Goal: Task Accomplishment & Management: Use online tool/utility

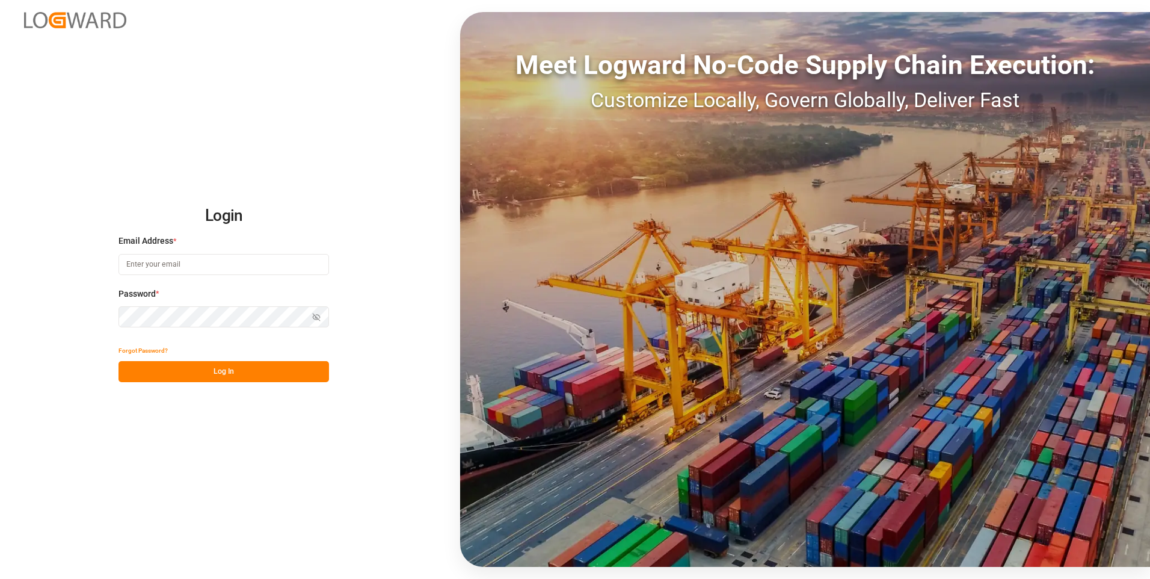
type input "[EMAIL_ADDRESS][DOMAIN_NAME]"
click at [258, 371] on button "Log In" at bounding box center [224, 371] width 211 height 21
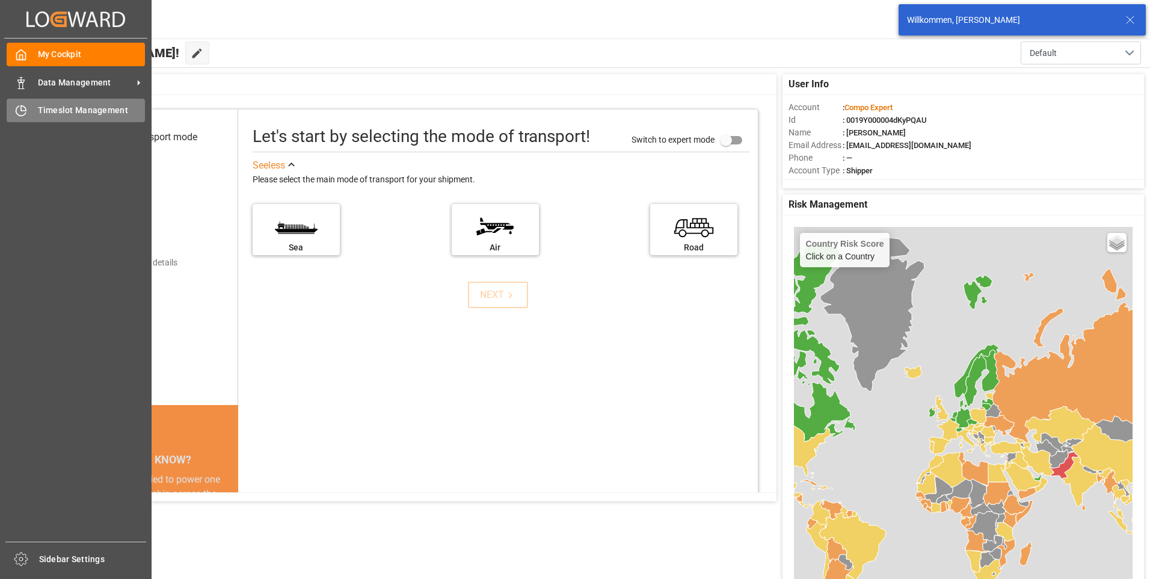
click at [23, 103] on div "Timeslot Management Timeslot Management" at bounding box center [76, 110] width 138 height 23
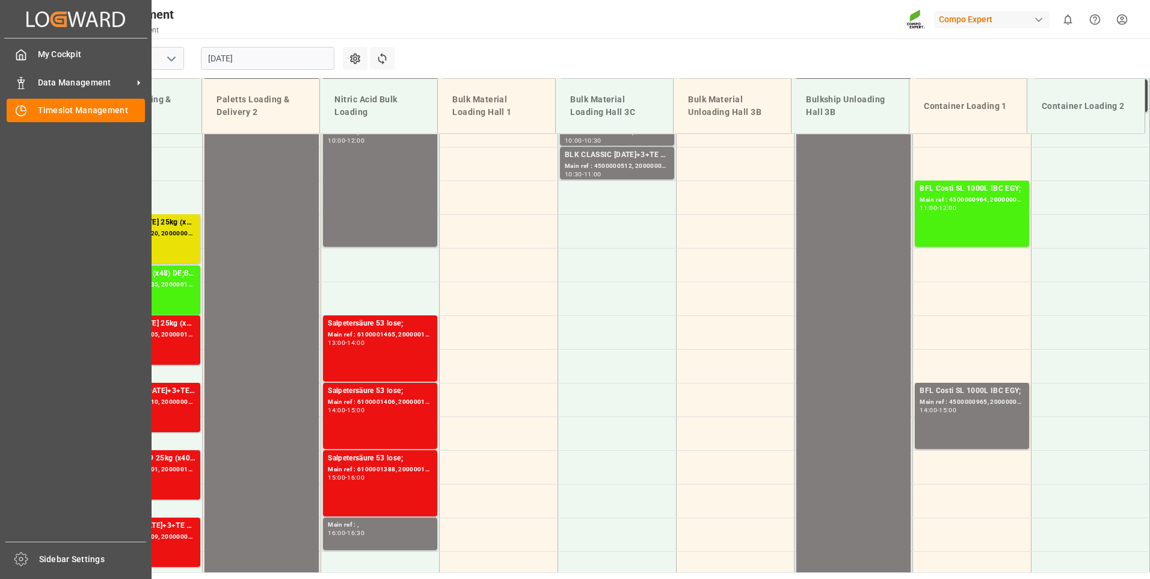
scroll to position [813, 0]
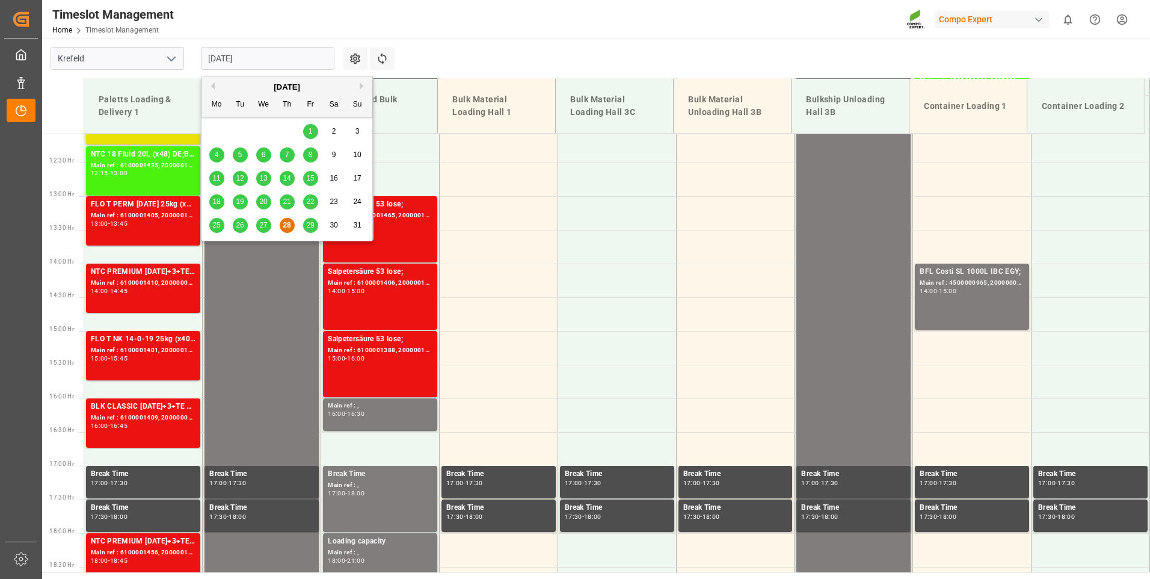
click at [270, 60] on input "[DATE]" at bounding box center [268, 58] width 134 height 23
click at [313, 225] on span "29" at bounding box center [310, 225] width 8 height 8
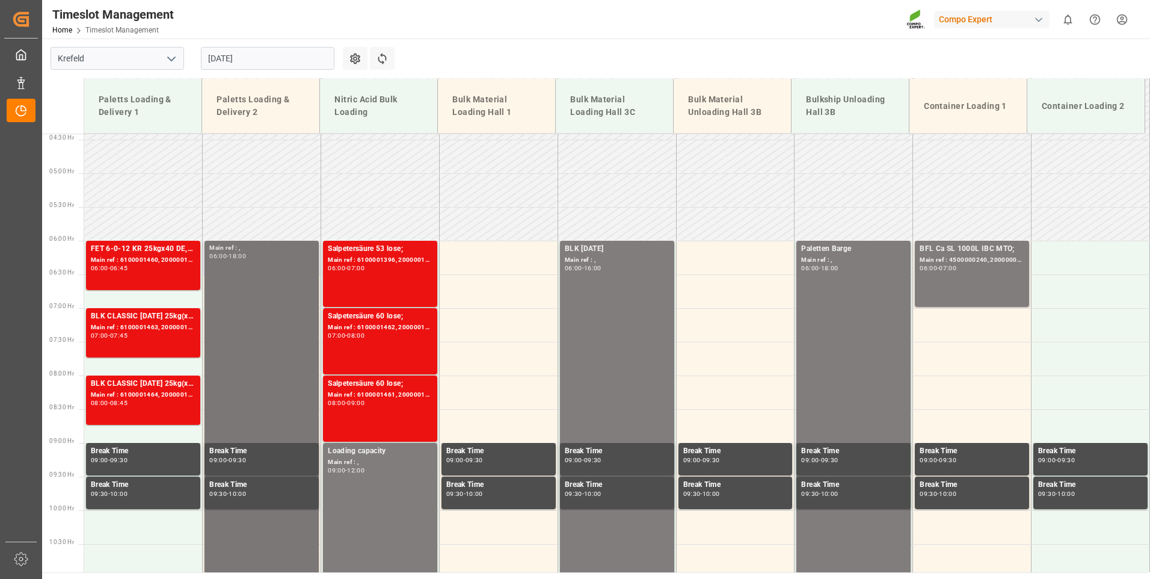
scroll to position [272, 0]
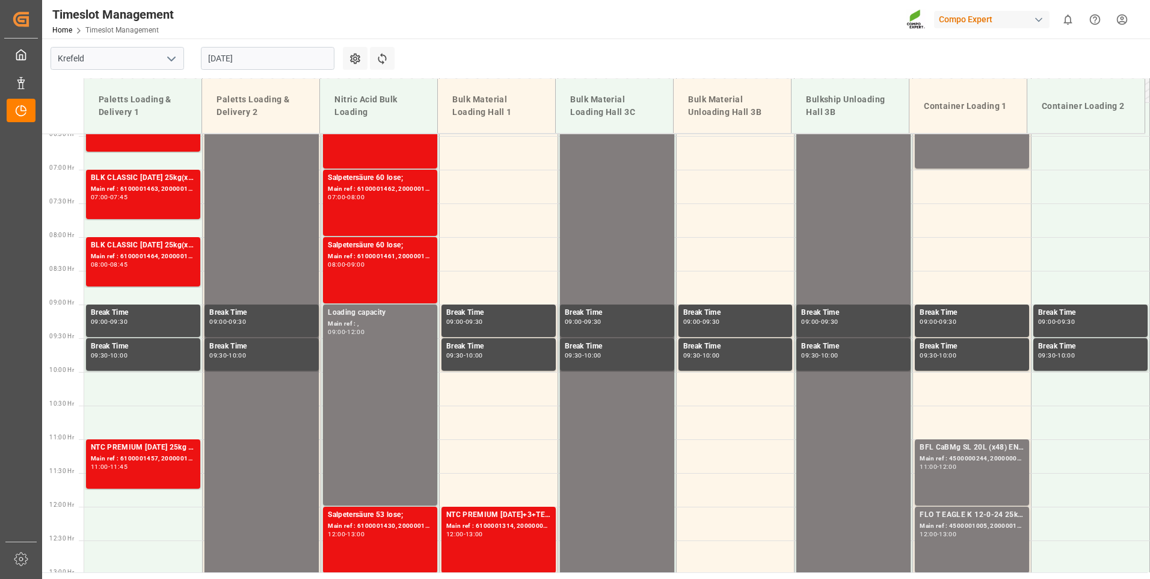
scroll to position [452, 0]
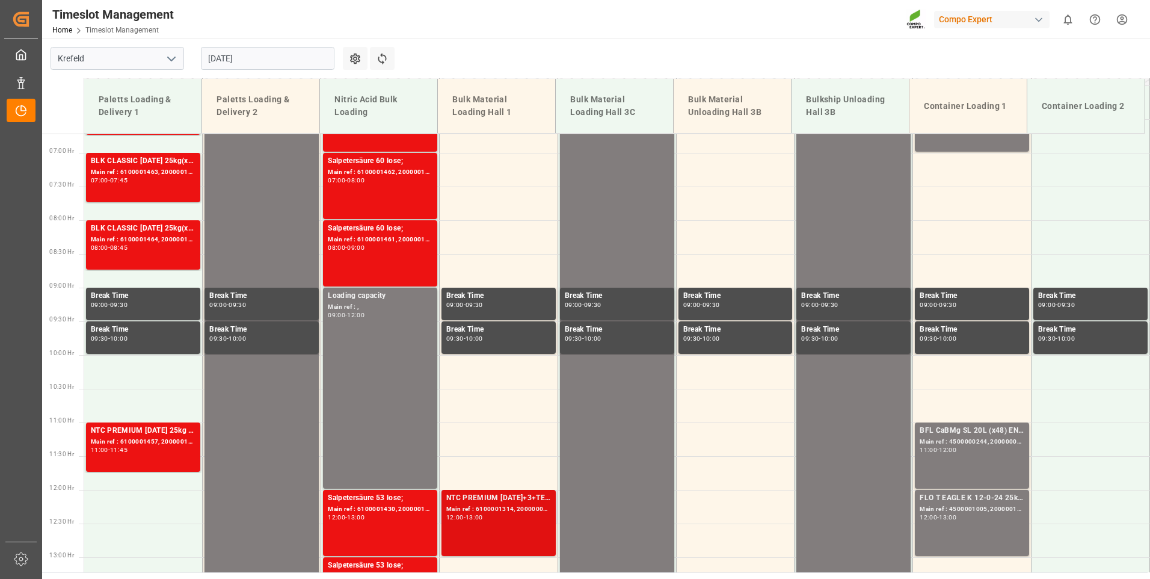
click at [514, 505] on div "Main ref : 6100001314, 2000000927;" at bounding box center [498, 509] width 105 height 10
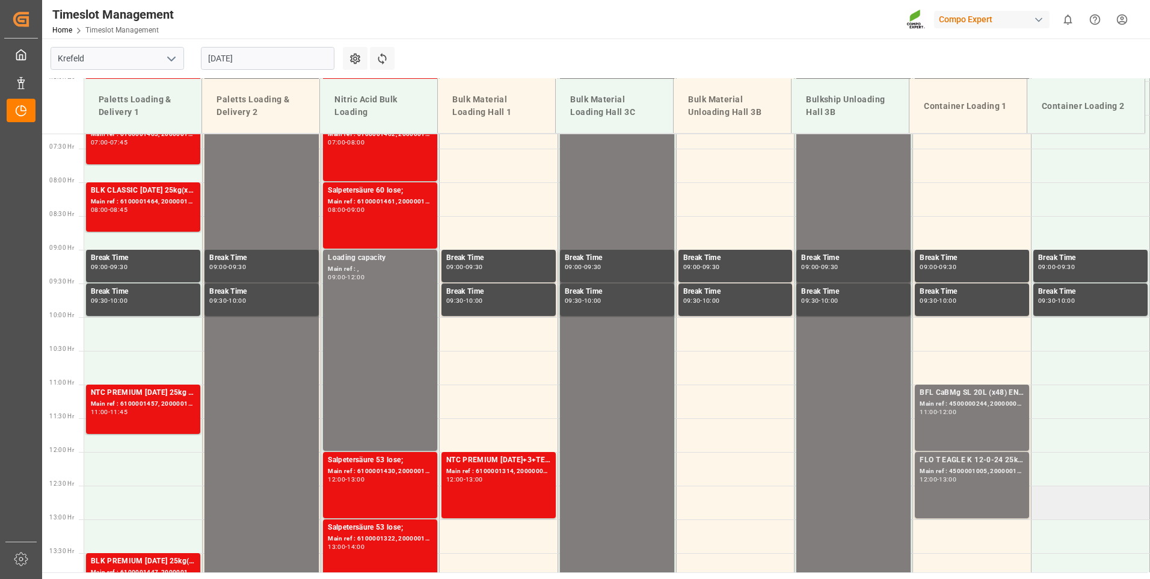
scroll to position [513, 0]
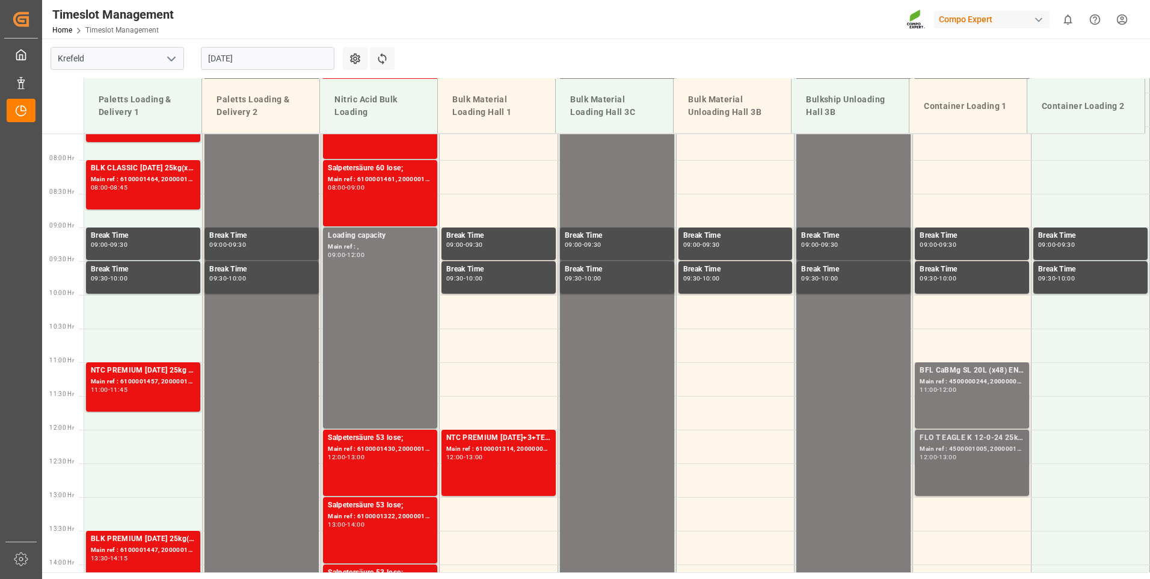
click at [992, 466] on div "FLO T EAGLE K 12-0-24 25kg (x40) INT; Main ref : 4500001005, 2000001041; 12:00 …" at bounding box center [972, 462] width 105 height 61
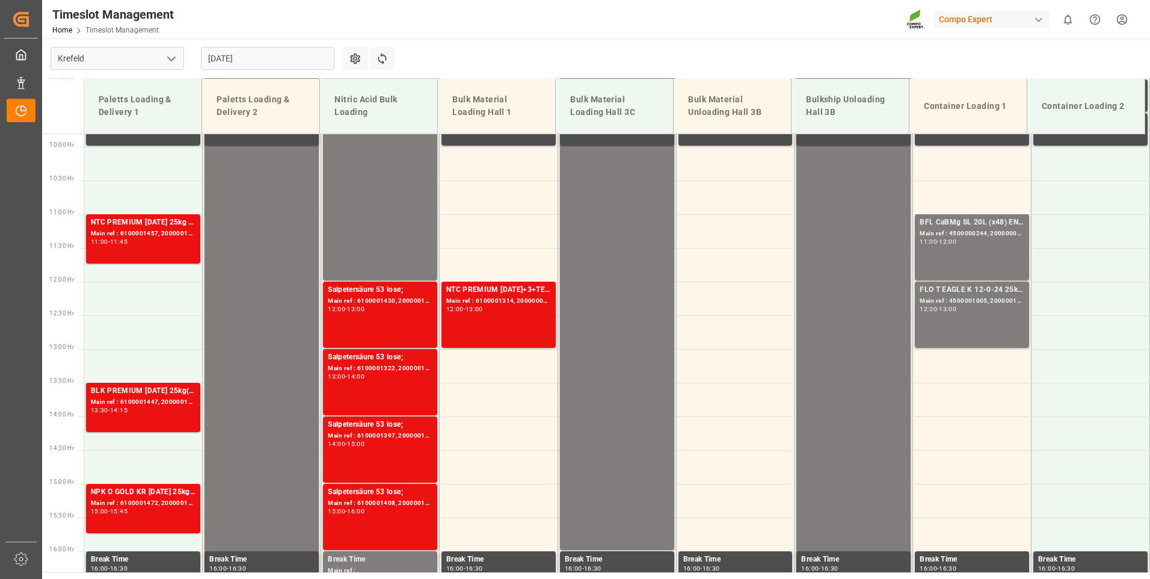
scroll to position [633, 0]
